Goal: Contribute content

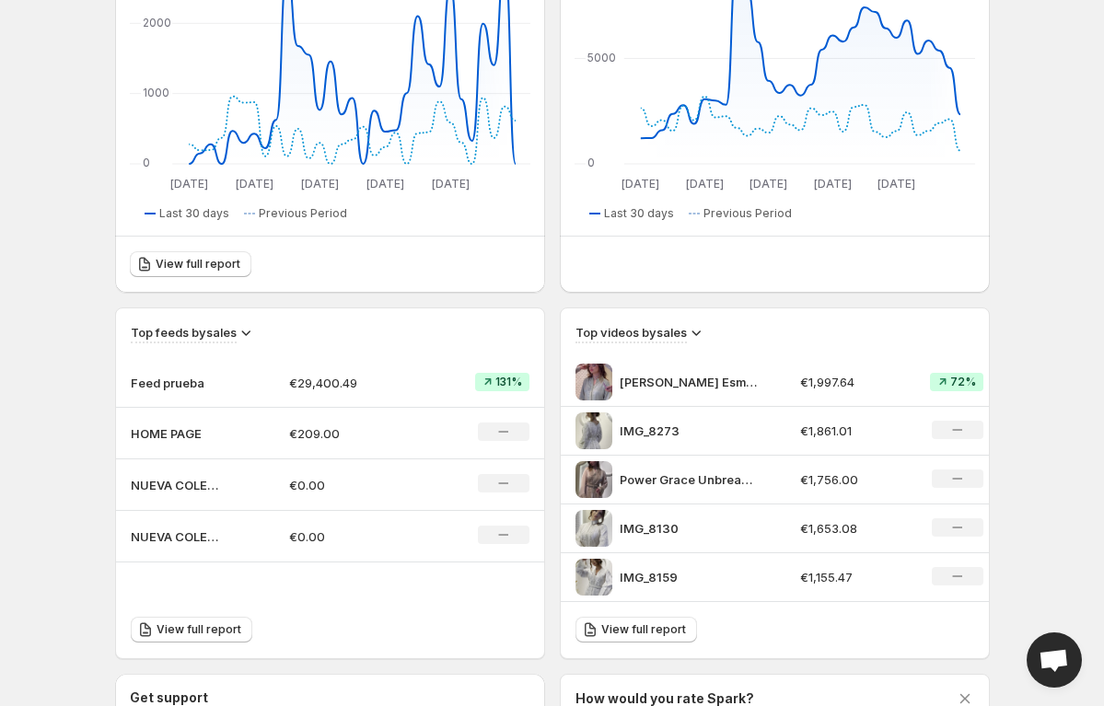
scroll to position [341, 0]
click at [63, 337] on body "Home Feeds Videos Subscription Settings Overview. This page is ready Overview C…" at bounding box center [552, 12] width 1104 height 706
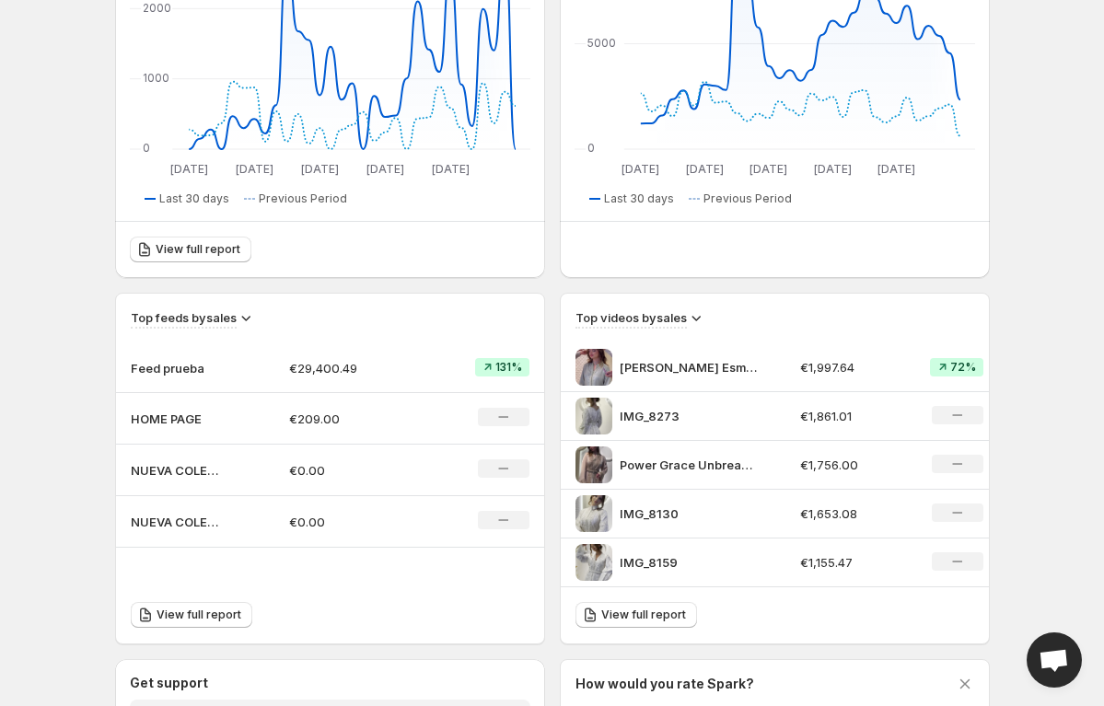
scroll to position [361, 0]
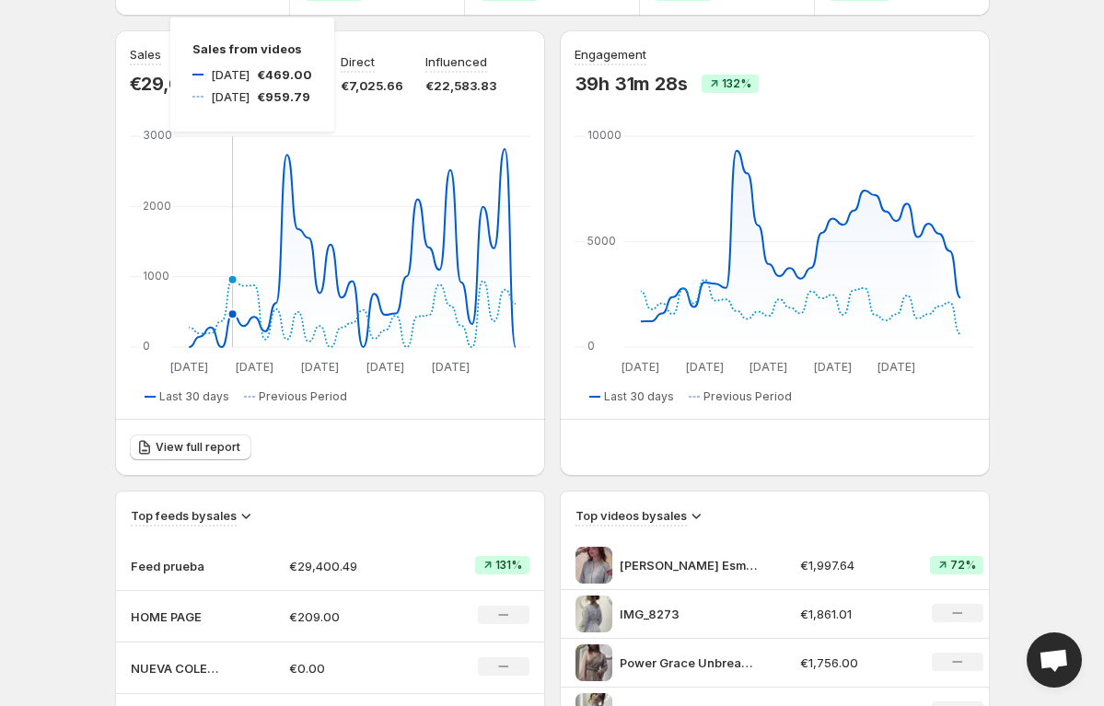
scroll to position [184, 0]
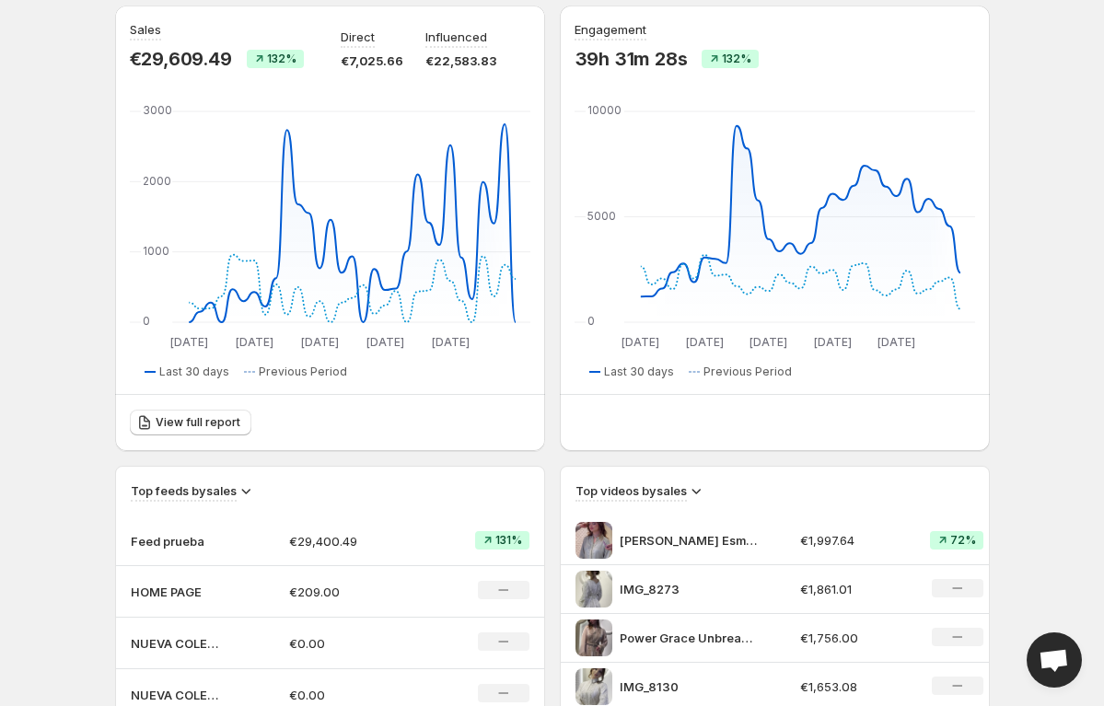
click at [181, 532] on p "Feed prueba" at bounding box center [177, 541] width 92 height 18
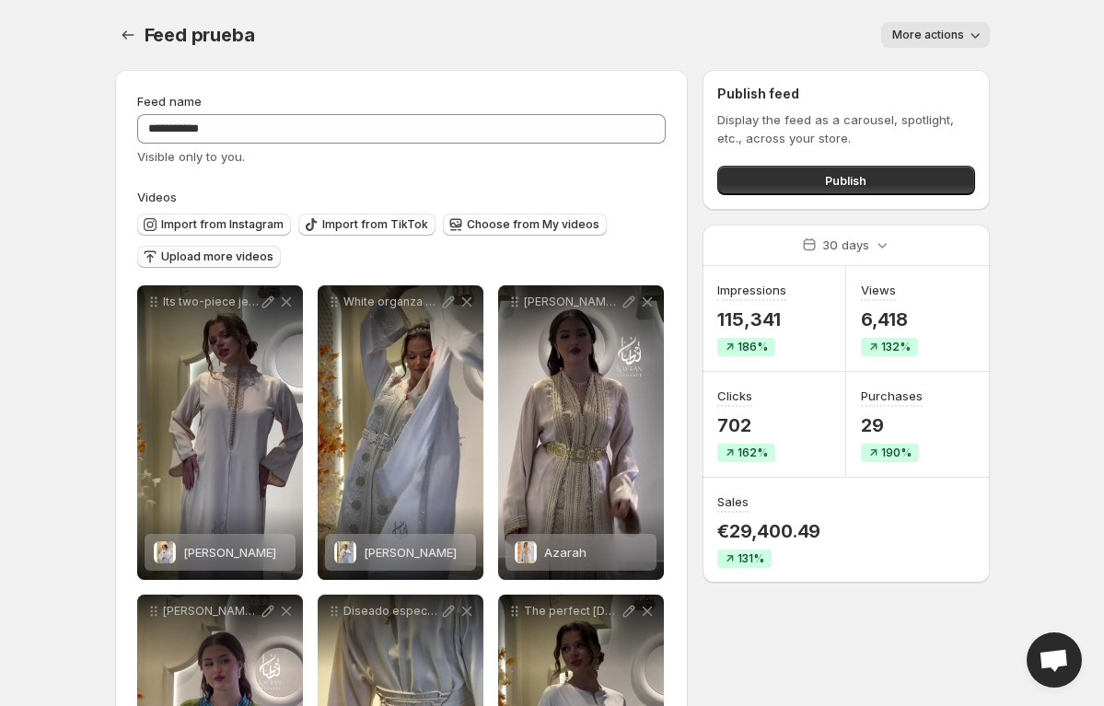
click at [206, 255] on span "Upload more videos" at bounding box center [217, 257] width 112 height 15
